Goal: Information Seeking & Learning: Learn about a topic

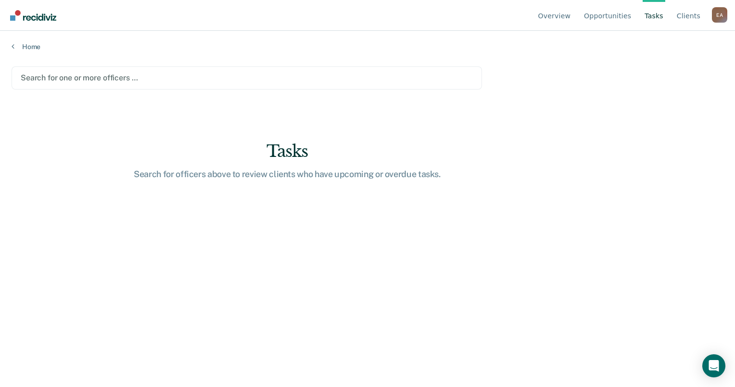
click at [288, 77] on div at bounding box center [247, 77] width 452 height 11
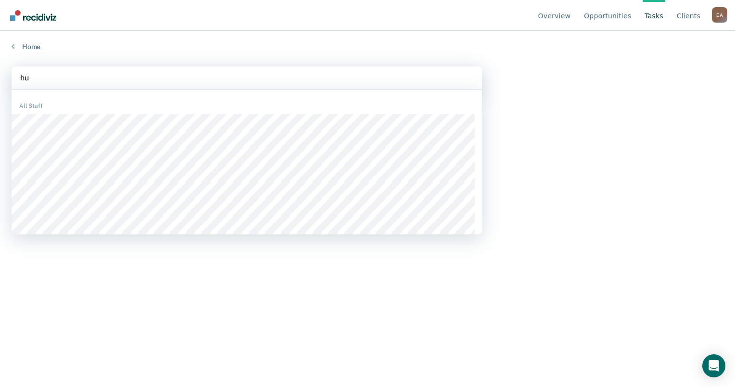
type input "hug"
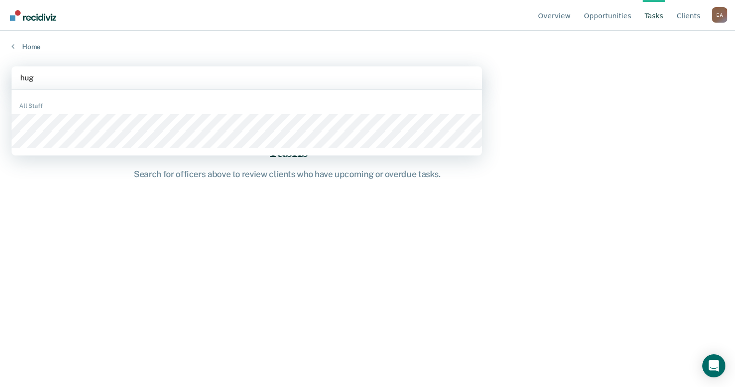
click at [61, 147] on div "All Staff" at bounding box center [247, 123] width 471 height 58
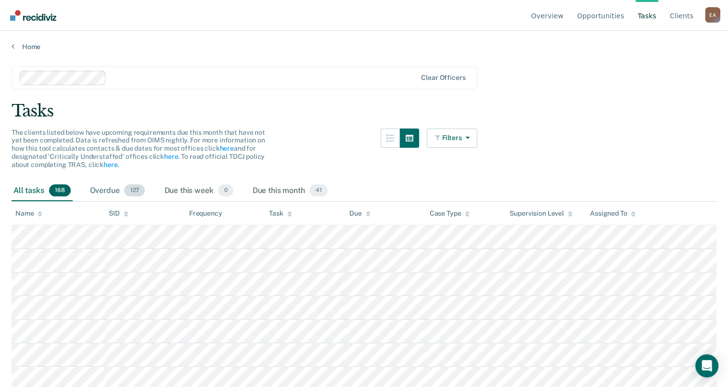
click at [109, 191] on div "Overdue 127" at bounding box center [117, 190] width 59 height 21
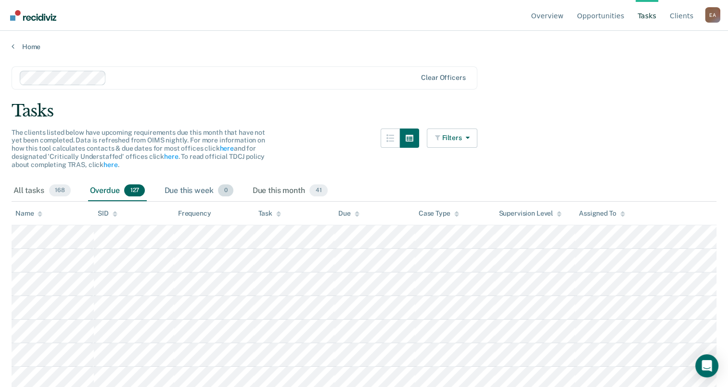
click at [184, 190] on div "Due this week 0" at bounding box center [198, 190] width 73 height 21
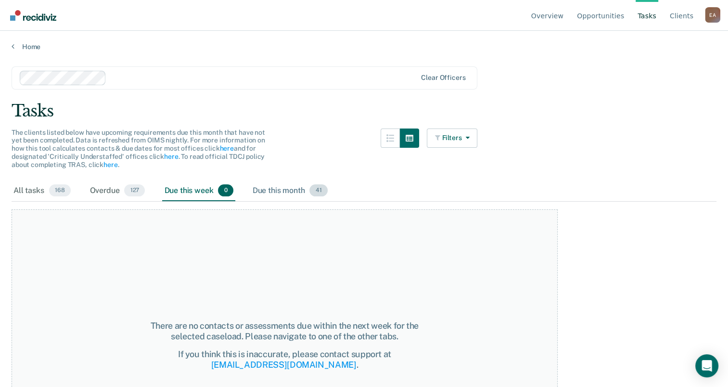
click at [271, 186] on div "Due this month 41" at bounding box center [290, 190] width 79 height 21
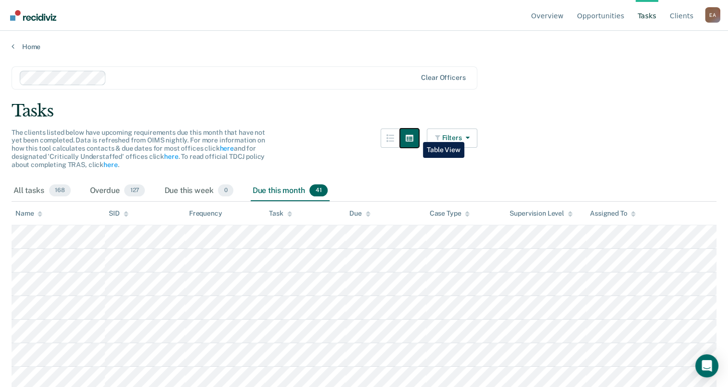
click at [413, 135] on icon "button" at bounding box center [410, 138] width 8 height 7
click at [478, 137] on button "Filters" at bounding box center [452, 137] width 51 height 19
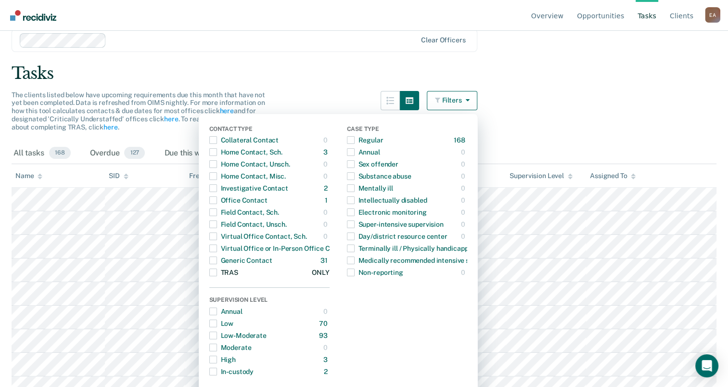
scroll to position [48, 0]
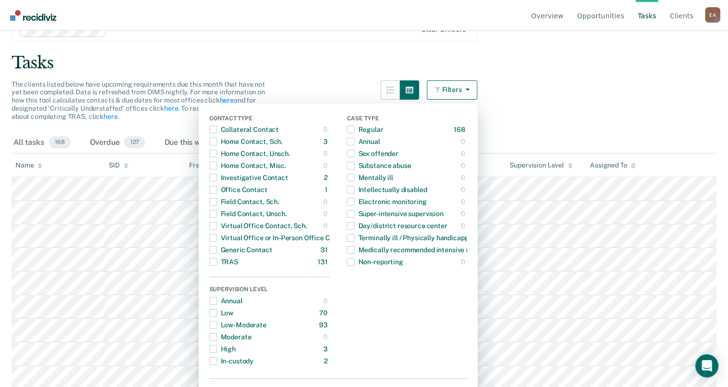
click at [325, 73] on main "Clear officers Tasks The clients listed below have upcoming requirements due th…" at bounding box center [364, 169] width 728 height 333
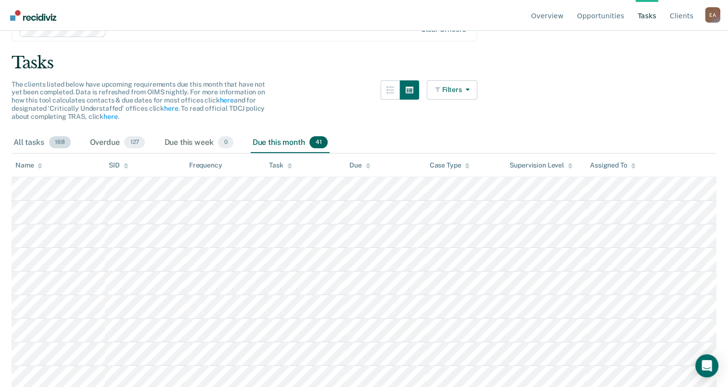
click at [28, 140] on div "All tasks 168" at bounding box center [42, 142] width 61 height 21
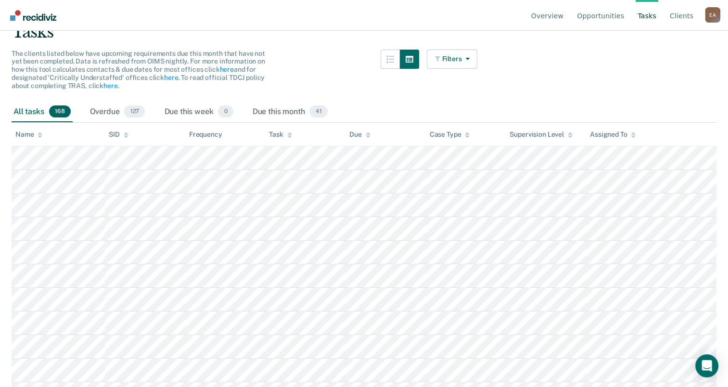
scroll to position [0, 0]
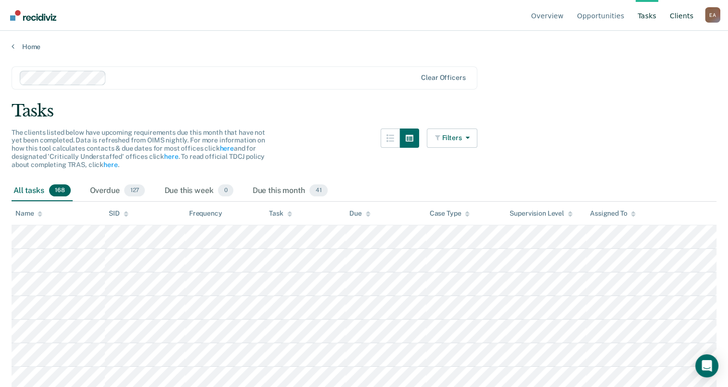
click at [682, 18] on link "Client s" at bounding box center [681, 15] width 27 height 31
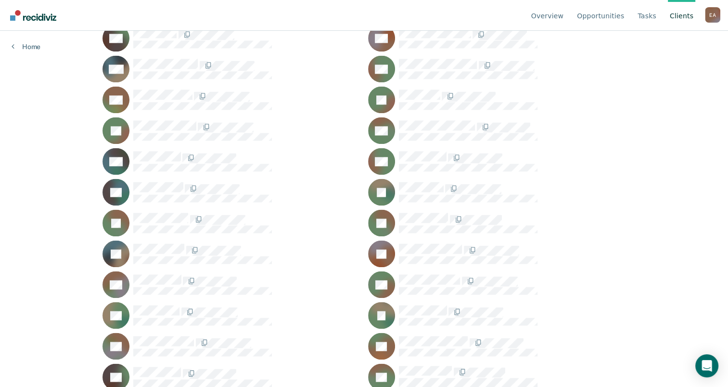
scroll to position [1588, 0]
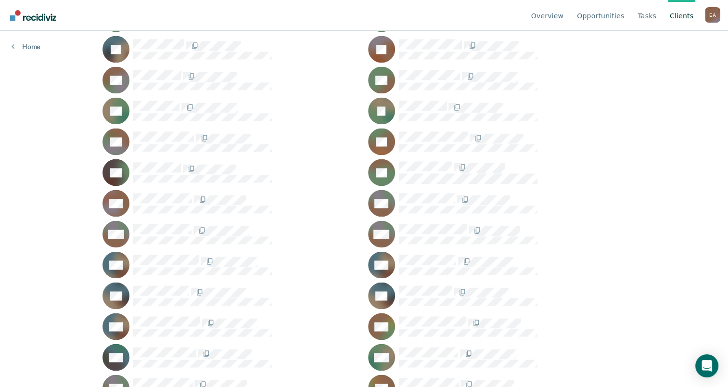
click at [153, 253] on div "RM" at bounding box center [230, 264] width 257 height 27
